Goal: Transaction & Acquisition: Book appointment/travel/reservation

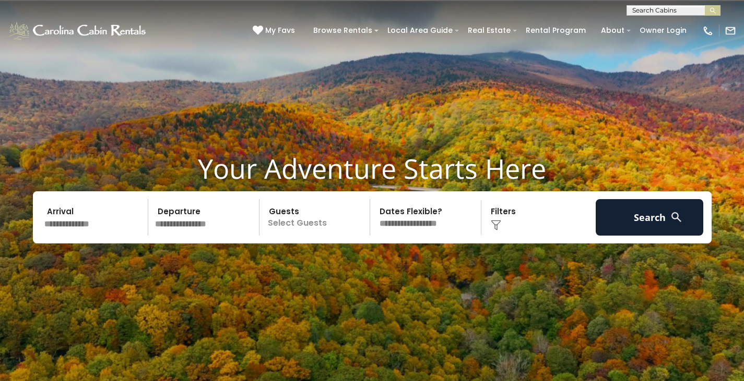
click at [113, 217] on input "text" at bounding box center [95, 217] width 108 height 37
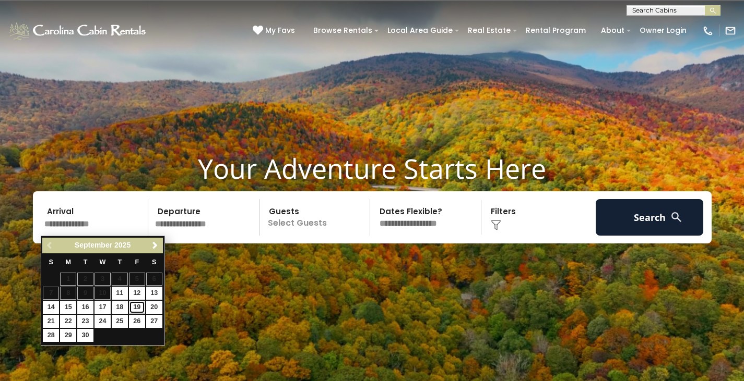
click at [140, 311] on link "19" at bounding box center [137, 307] width 16 height 13
type input "*******"
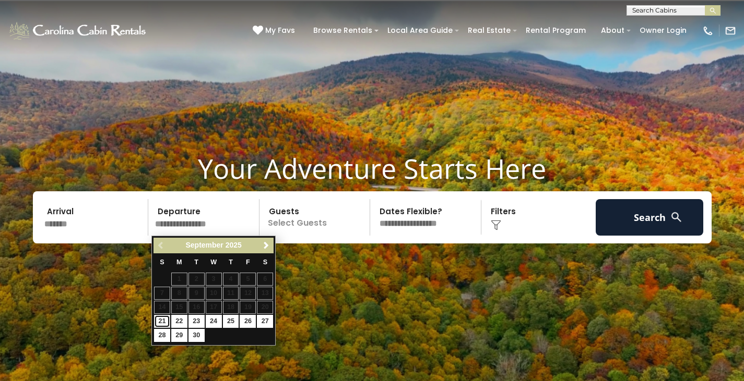
click at [165, 321] on link "21" at bounding box center [162, 321] width 16 height 13
type input "*******"
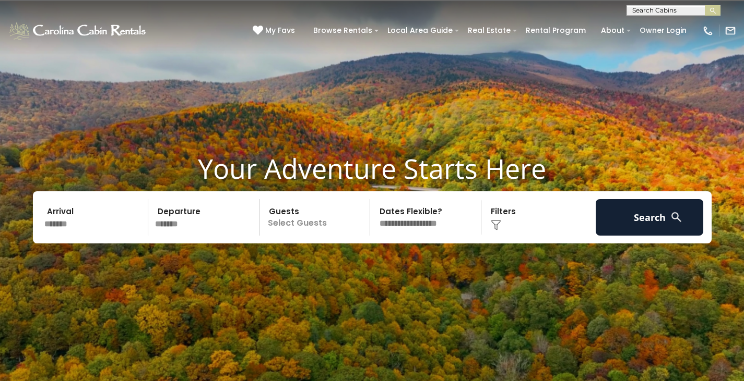
click at [341, 220] on p "Select Guests" at bounding box center [317, 217] width 108 height 37
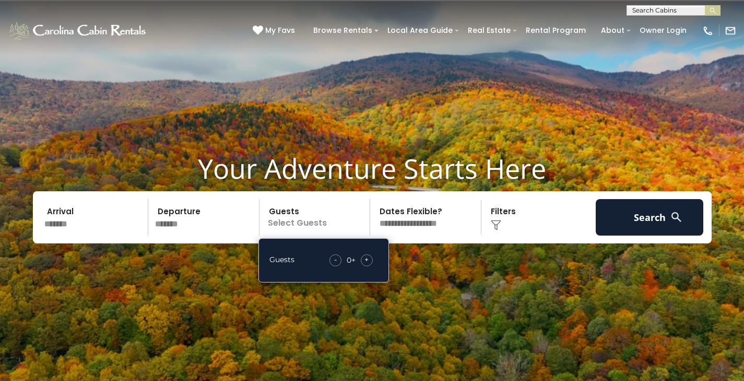
click at [372, 256] on div "- 0 + +" at bounding box center [351, 261] width 54 height 12
click at [364, 258] on span "+" at bounding box center [366, 260] width 4 height 10
click at [454, 269] on img at bounding box center [372, 209] width 744 height 418
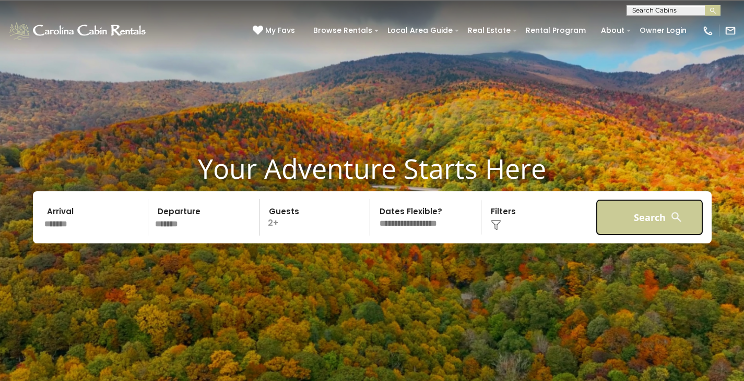
click at [653, 207] on button "Search" at bounding box center [649, 217] width 108 height 37
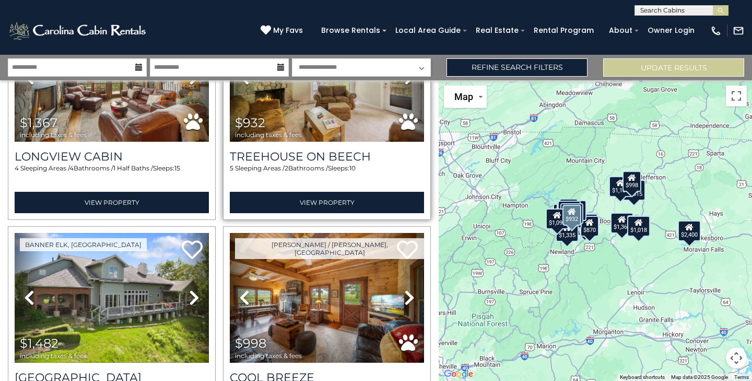
scroll to position [2761, 0]
